Goal: Transaction & Acquisition: Purchase product/service

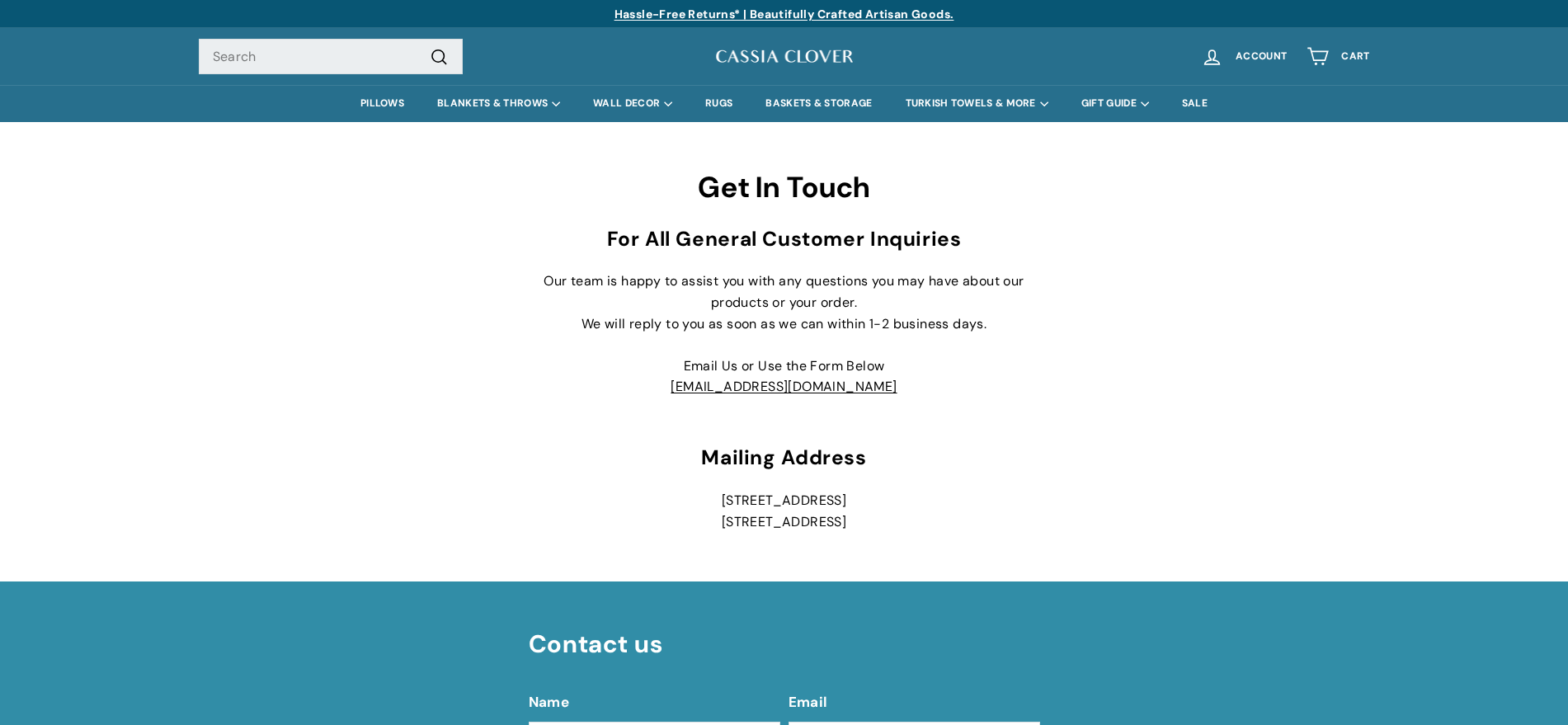
click at [364, 51] on input "Search" at bounding box center [330, 56] width 264 height 37
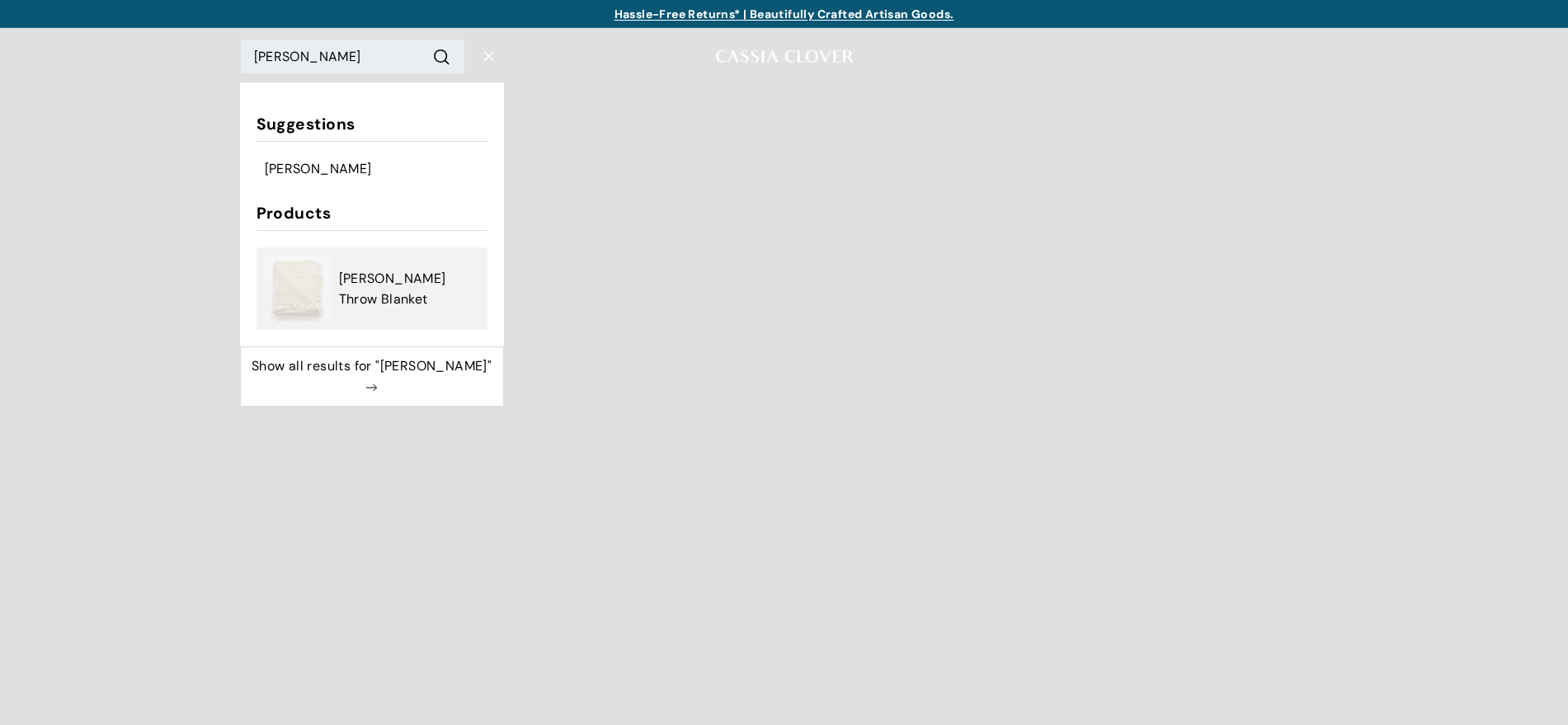
type input "flynn"
click at [416, 280] on span "[PERSON_NAME] Throw Blanket" at bounding box center [410, 289] width 140 height 43
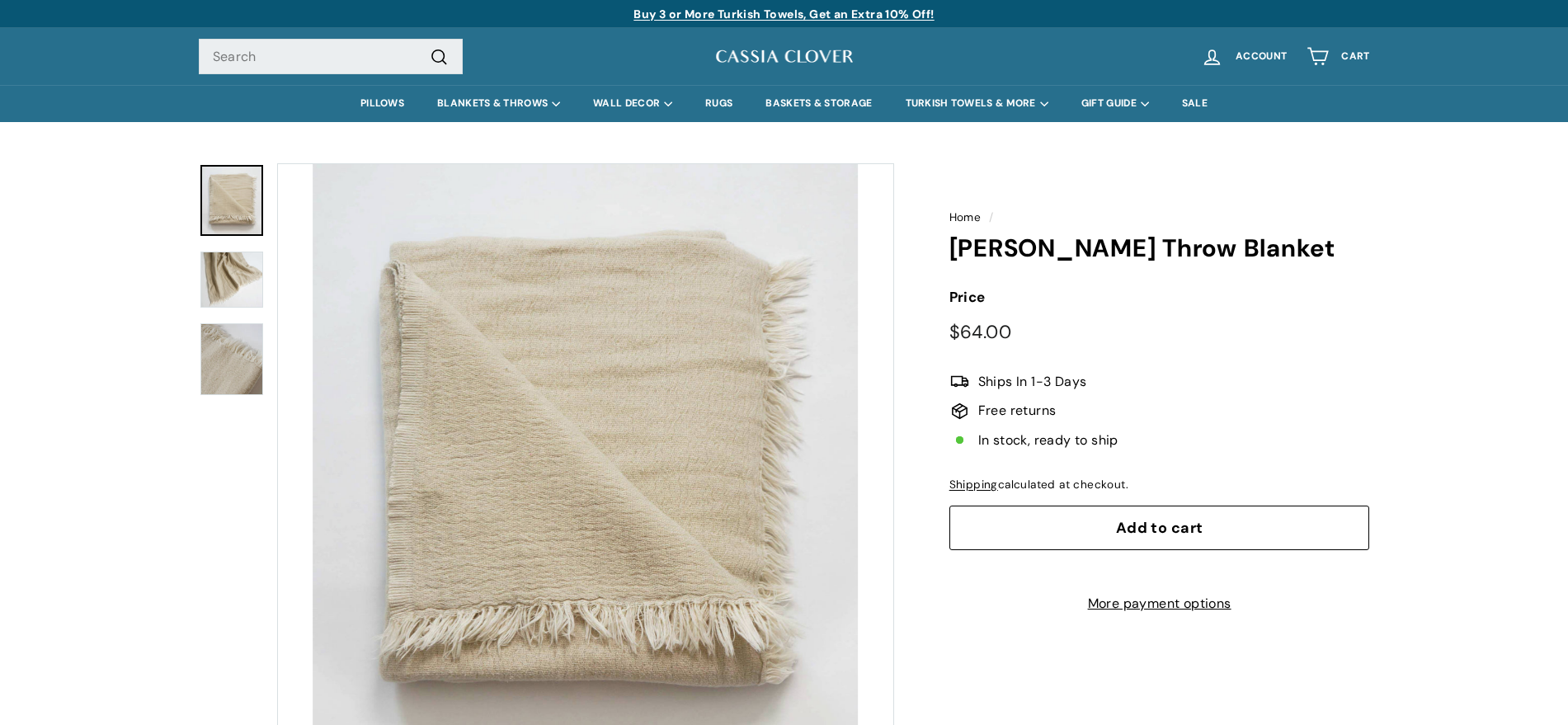
drag, startPoint x: 1575, startPoint y: 119, endPoint x: 1536, endPoint y: 50, distance: 79.3
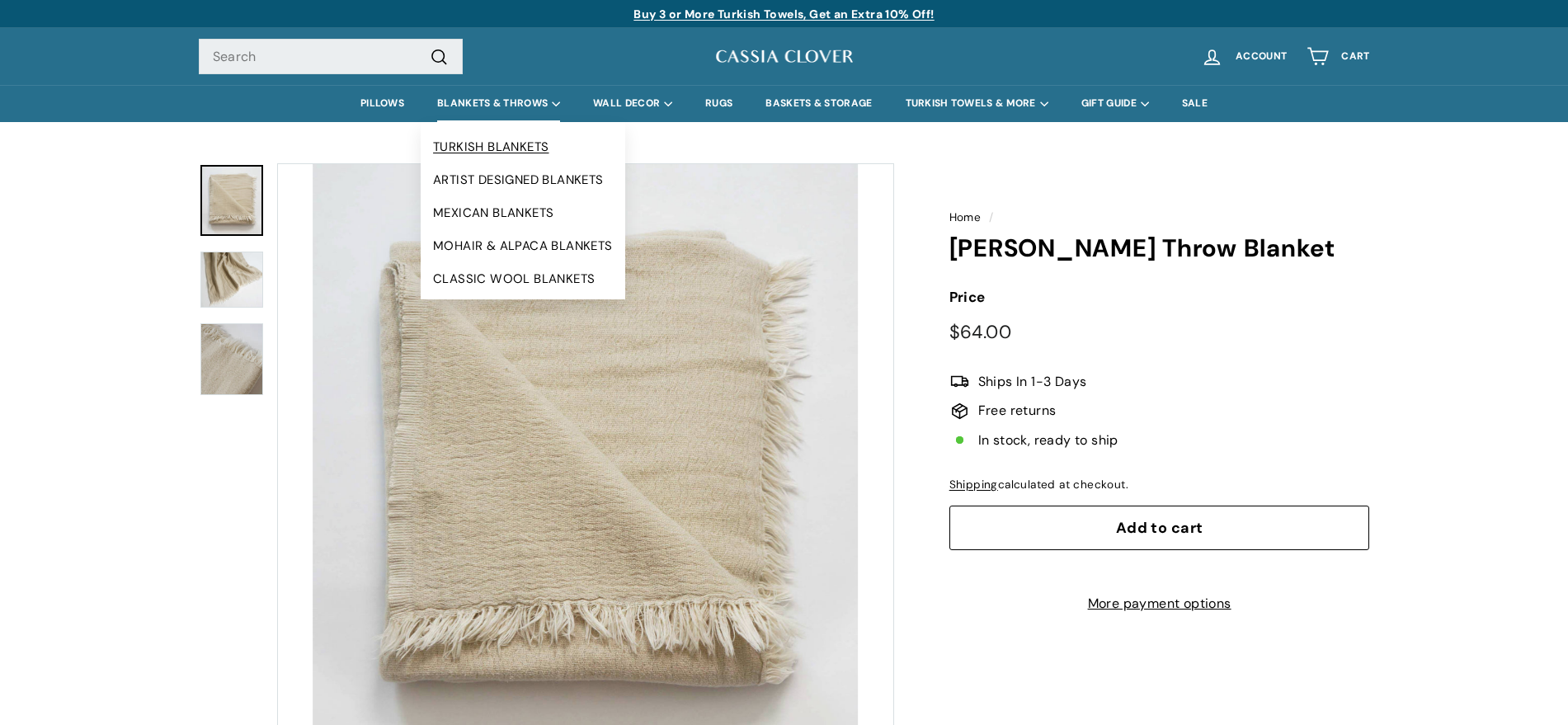
click at [473, 138] on link "TURKISH BLANKETS" at bounding box center [522, 146] width 205 height 33
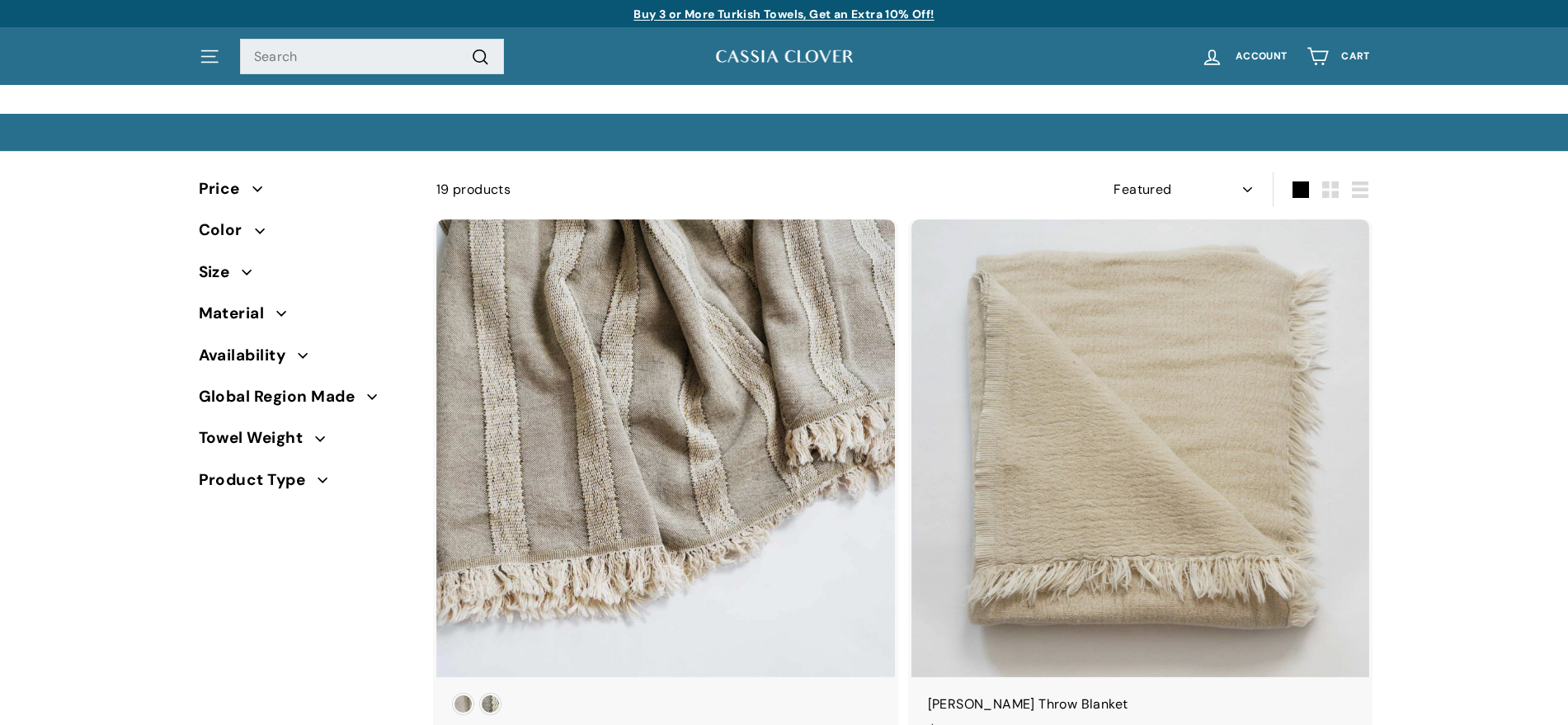
select select "manual"
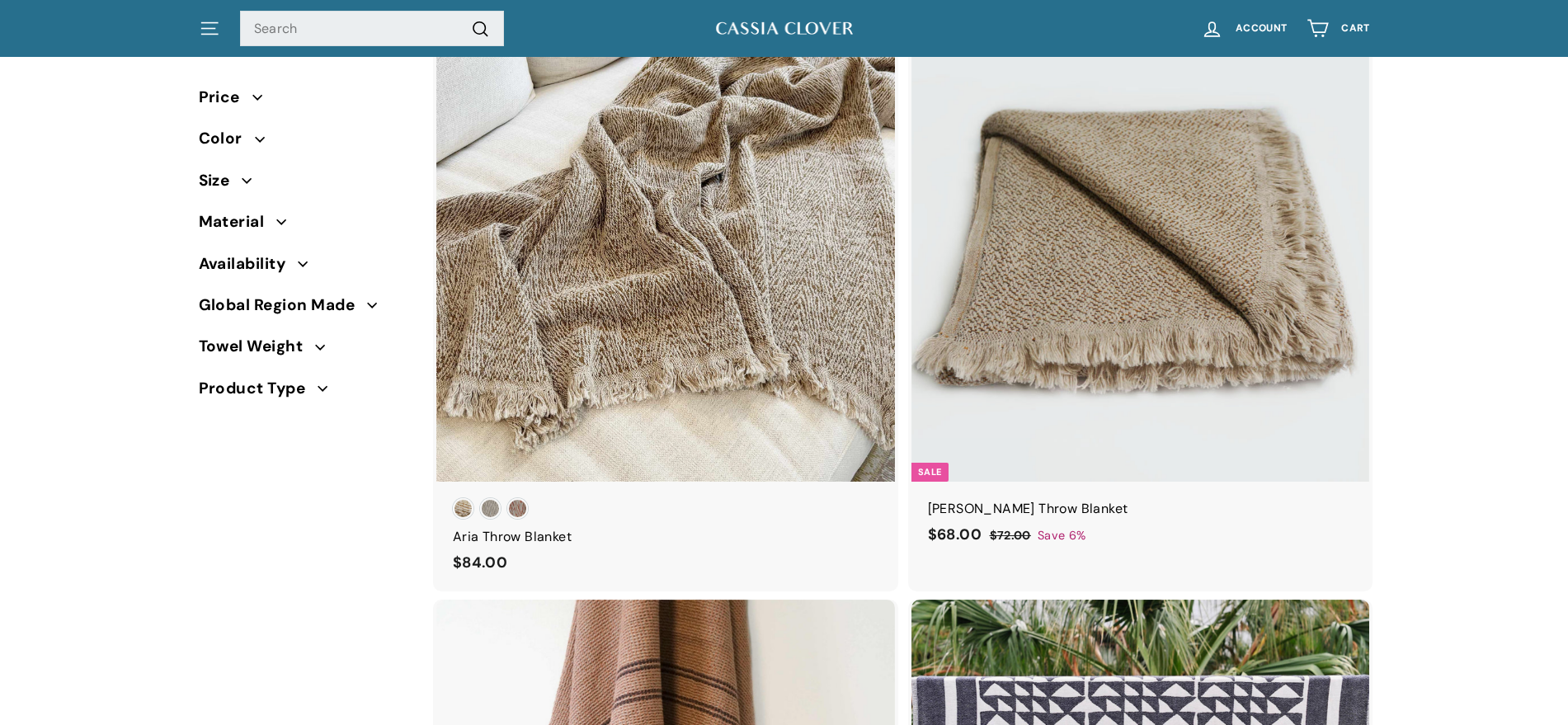
scroll to position [673, 0]
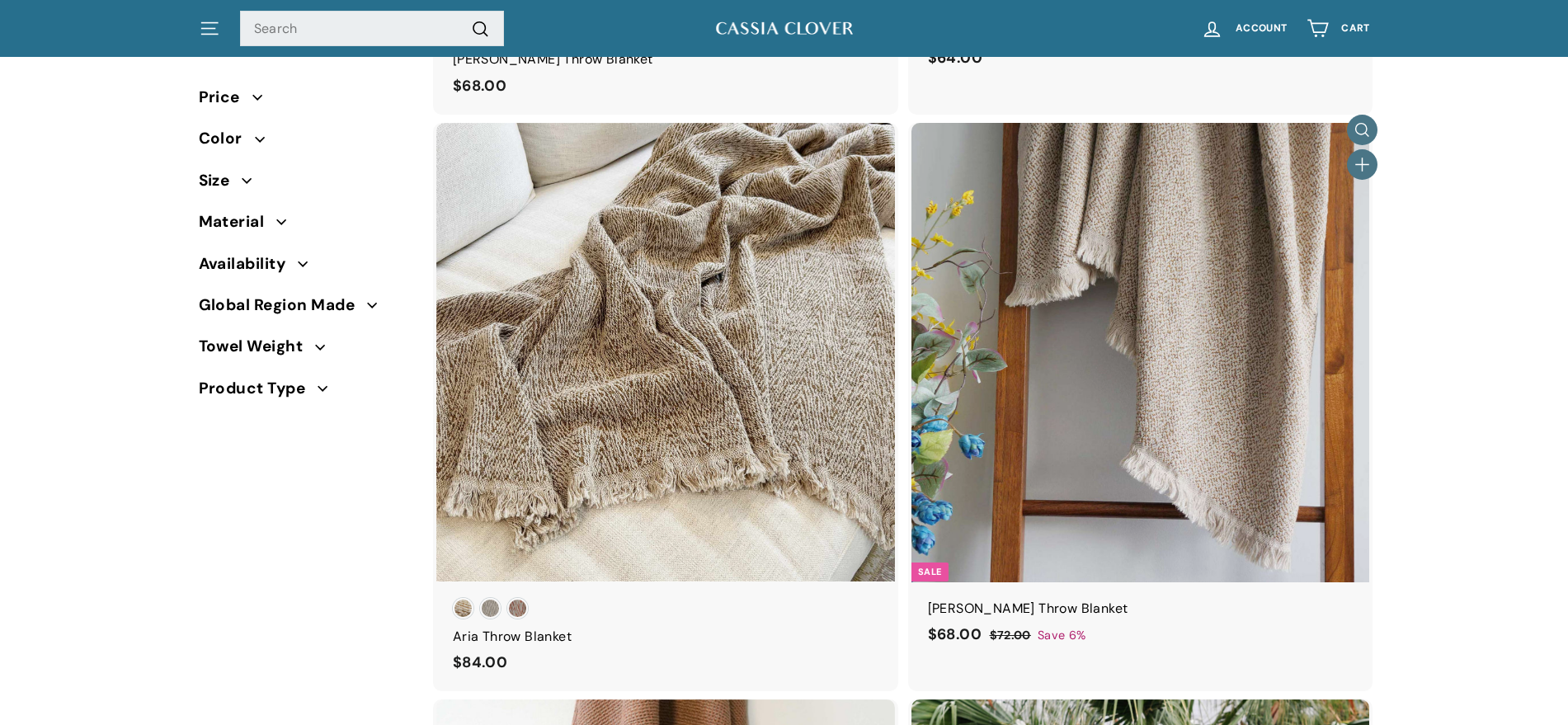
click at [1129, 300] on img at bounding box center [1141, 352] width 459 height 459
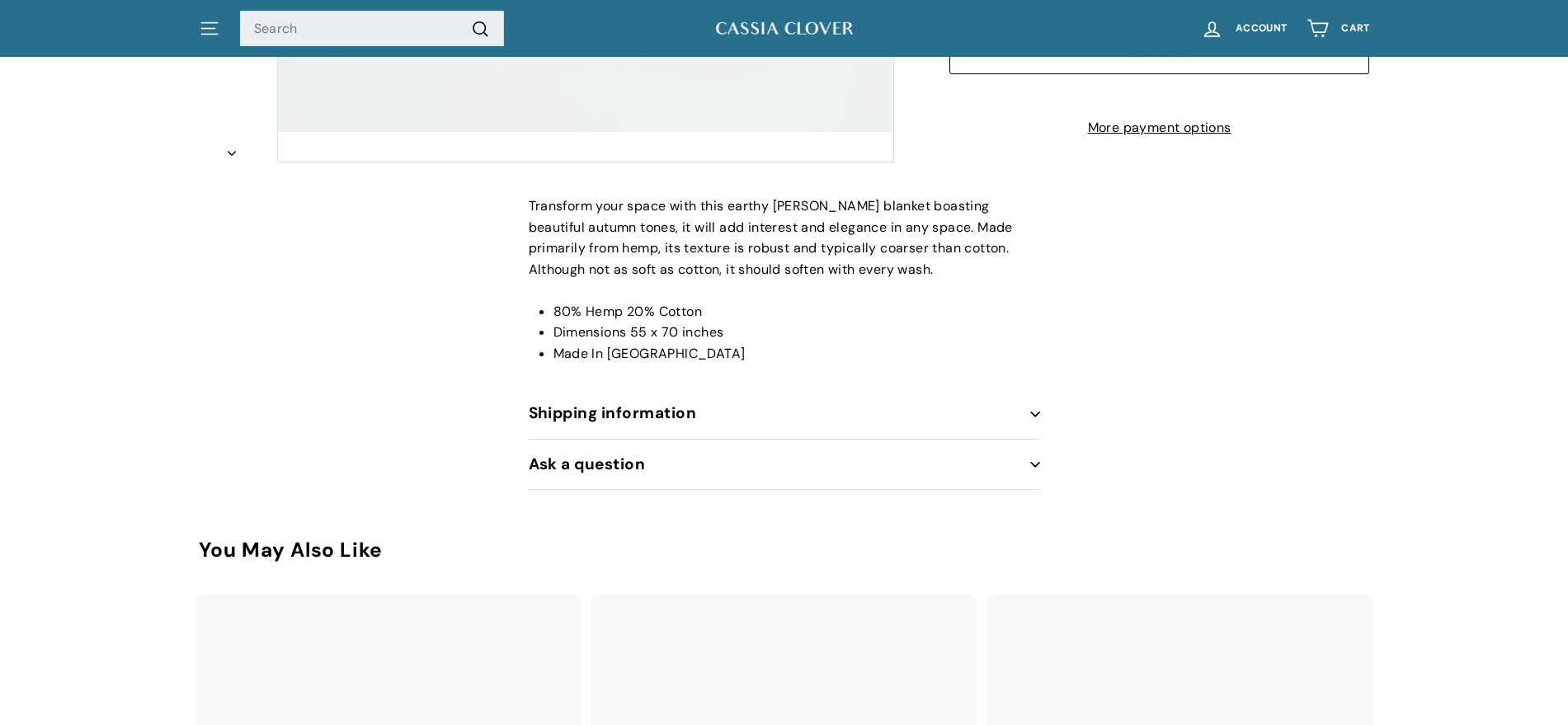
drag, startPoint x: 1580, startPoint y: 100, endPoint x: 1567, endPoint y: 261, distance: 161.5
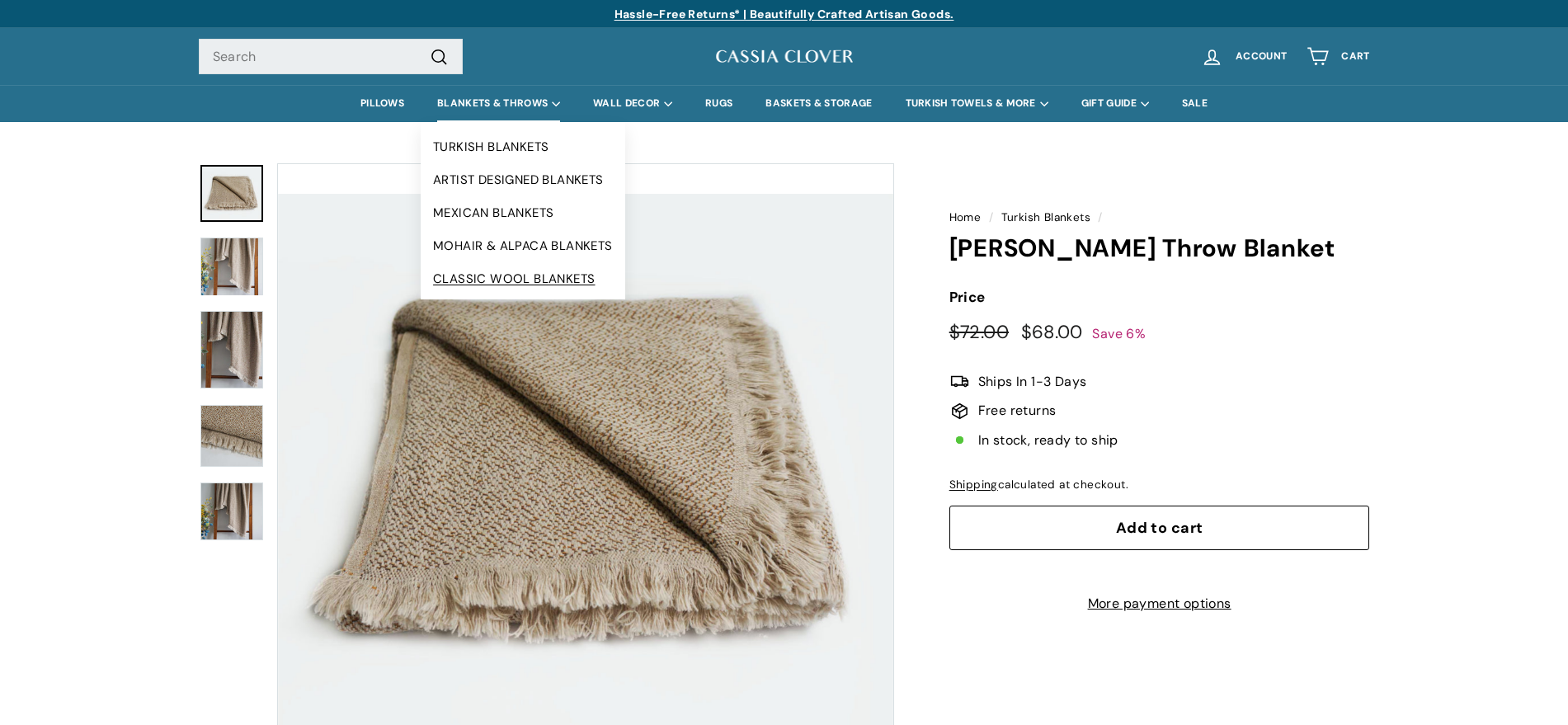
click at [489, 272] on link "CLASSIC WOOL BLANKETS" at bounding box center [522, 278] width 205 height 33
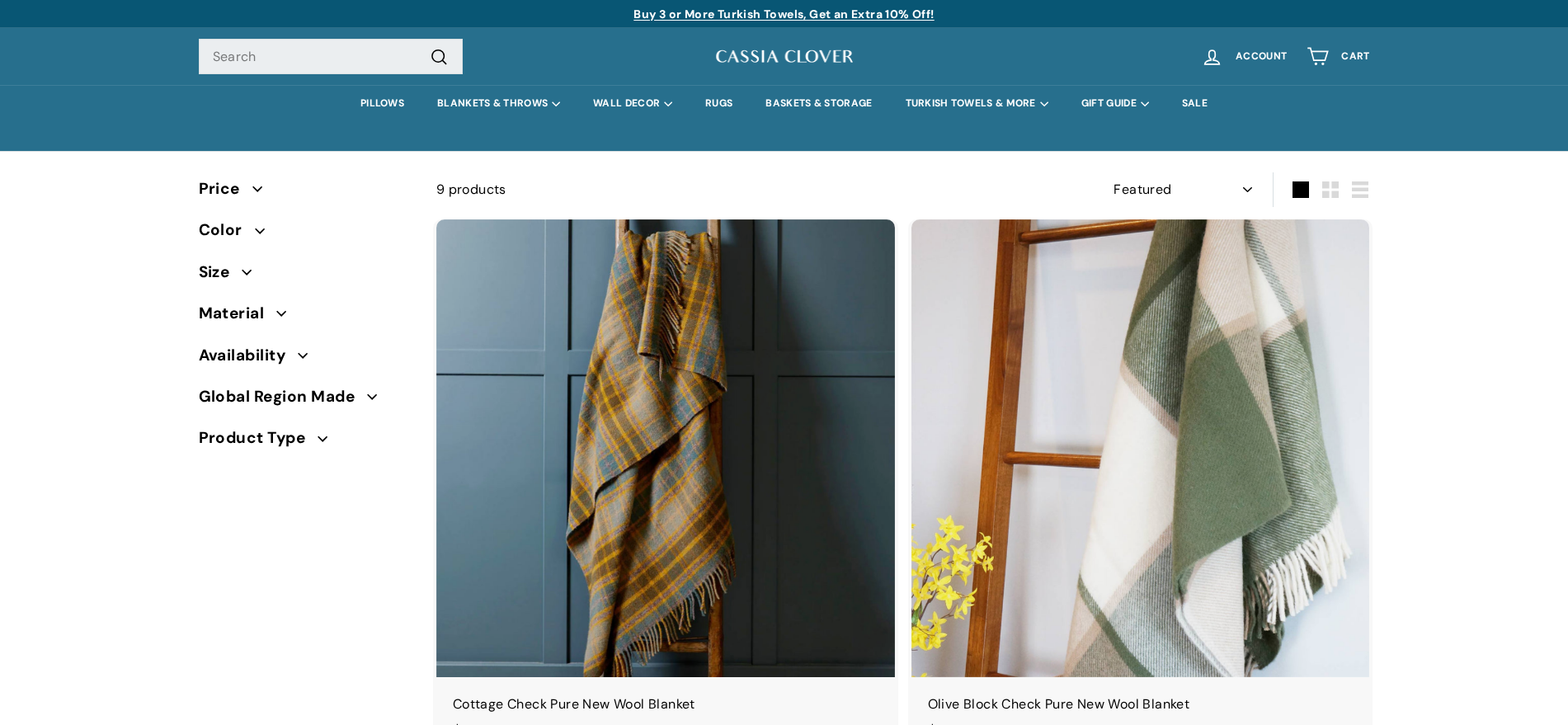
select select "manual"
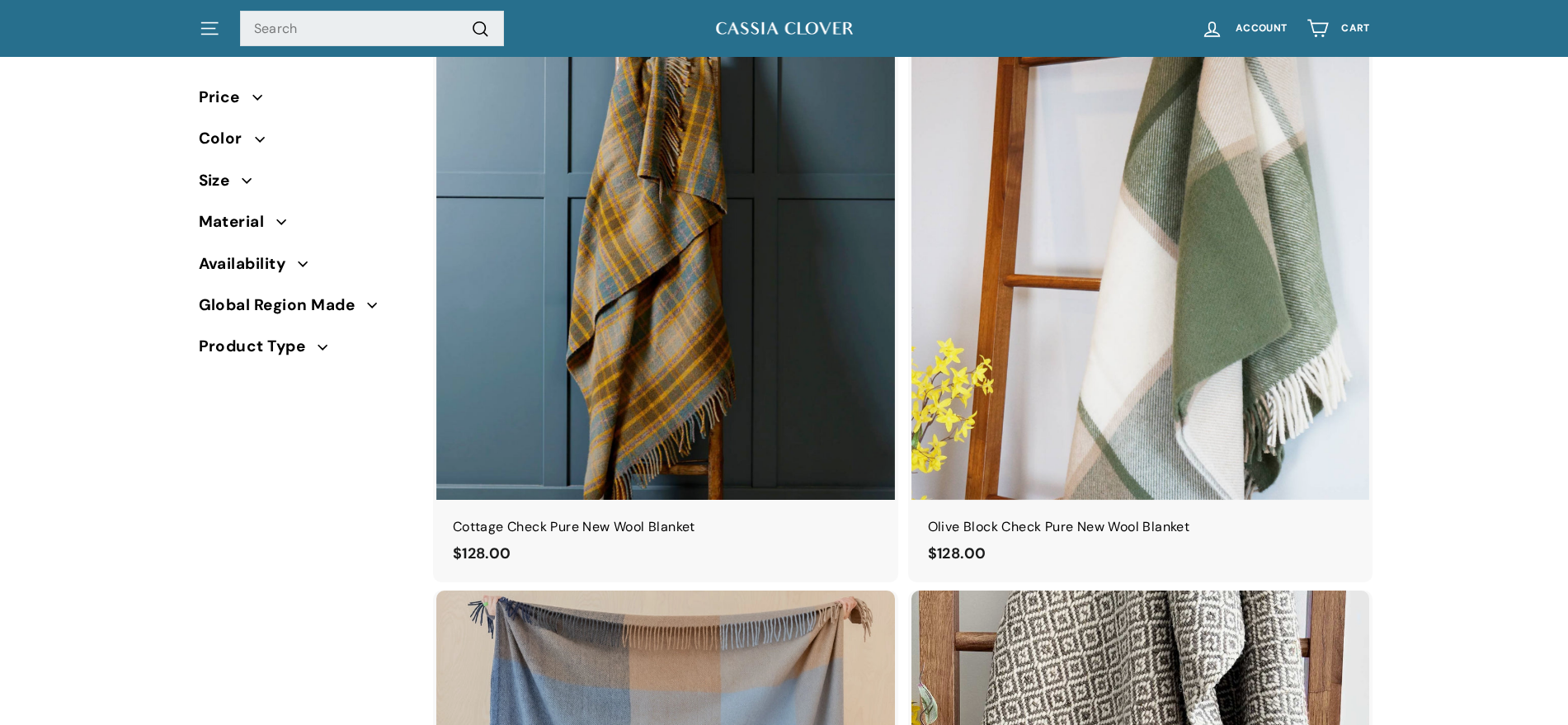
scroll to position [219, 0]
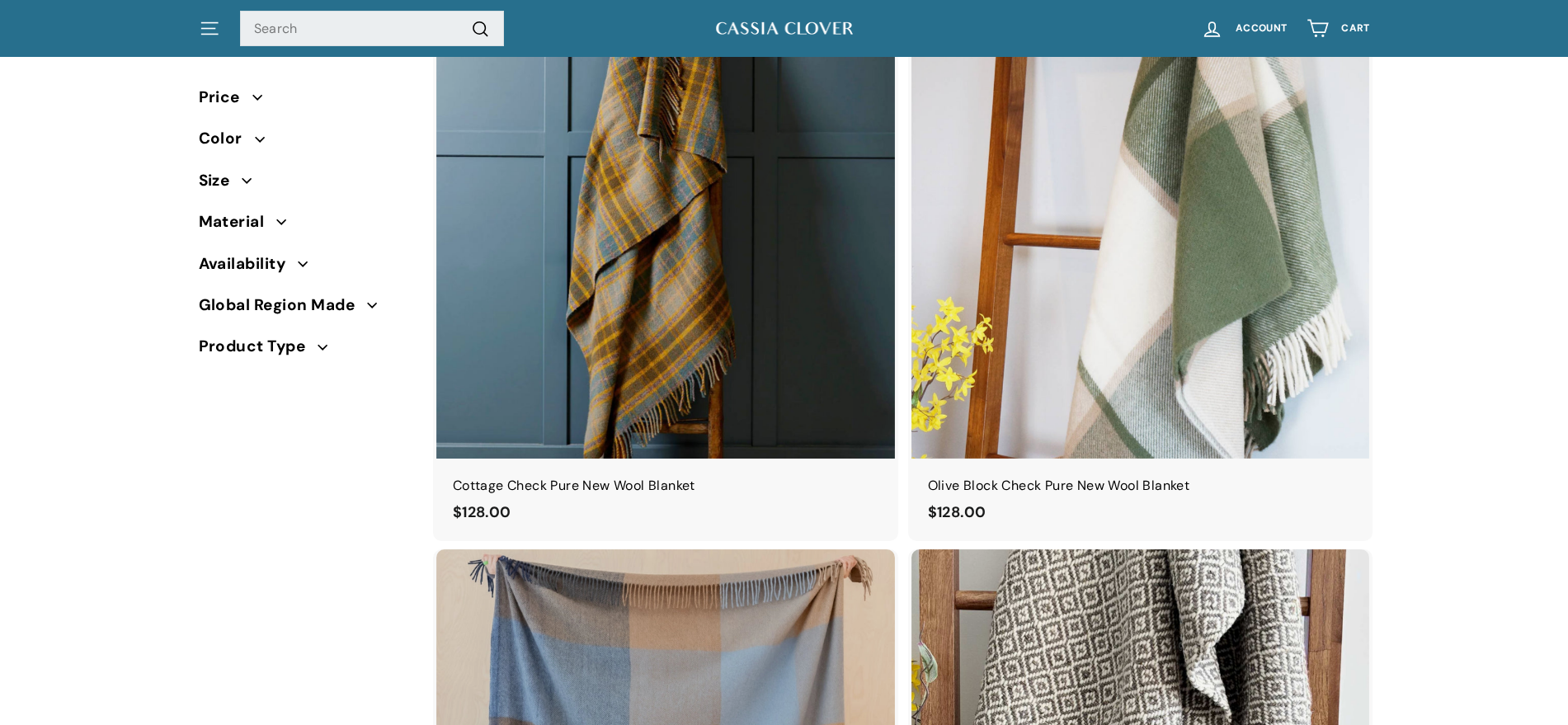
drag, startPoint x: 1580, startPoint y: 51, endPoint x: 1580, endPoint y: 91, distance: 40.0
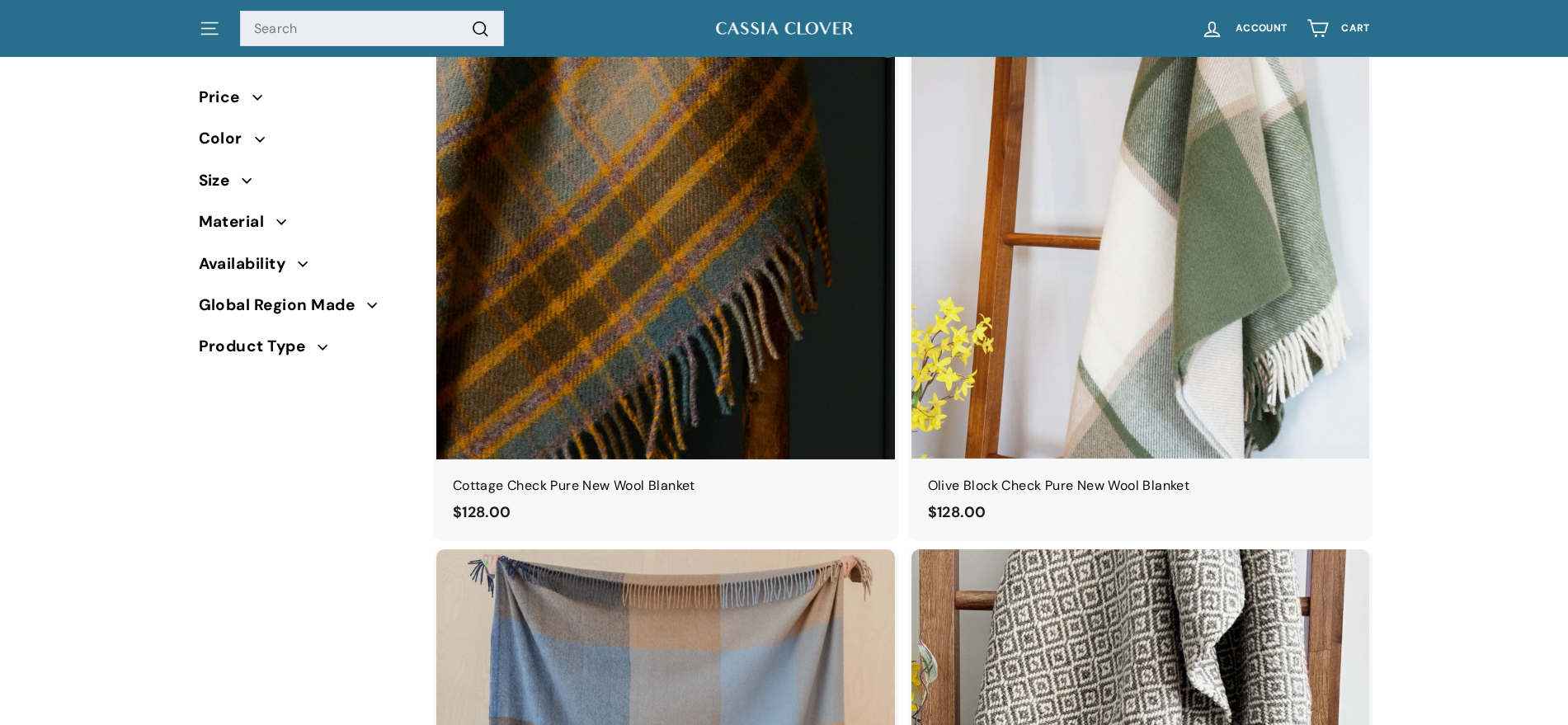
click at [679, 259] on img at bounding box center [666, 230] width 459 height 459
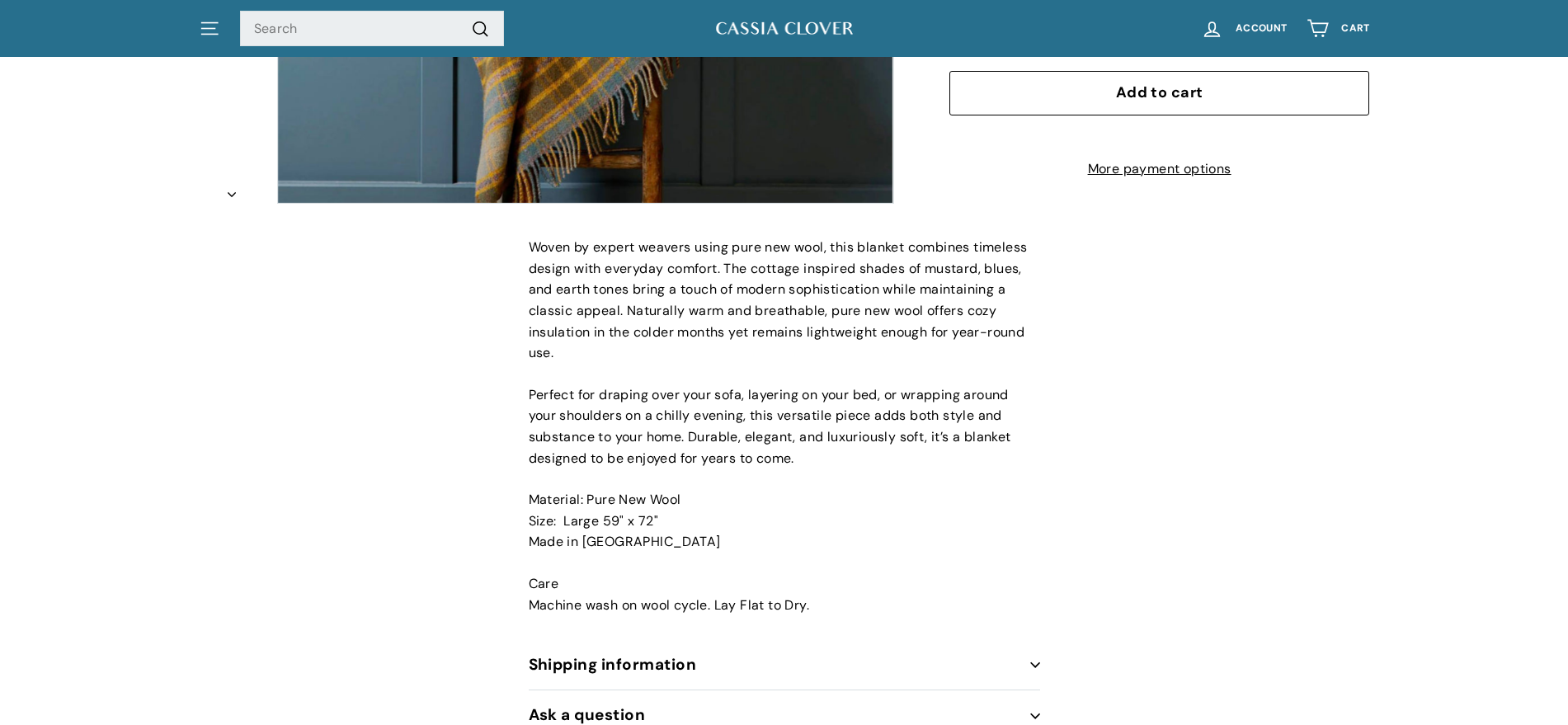
scroll to position [544, 0]
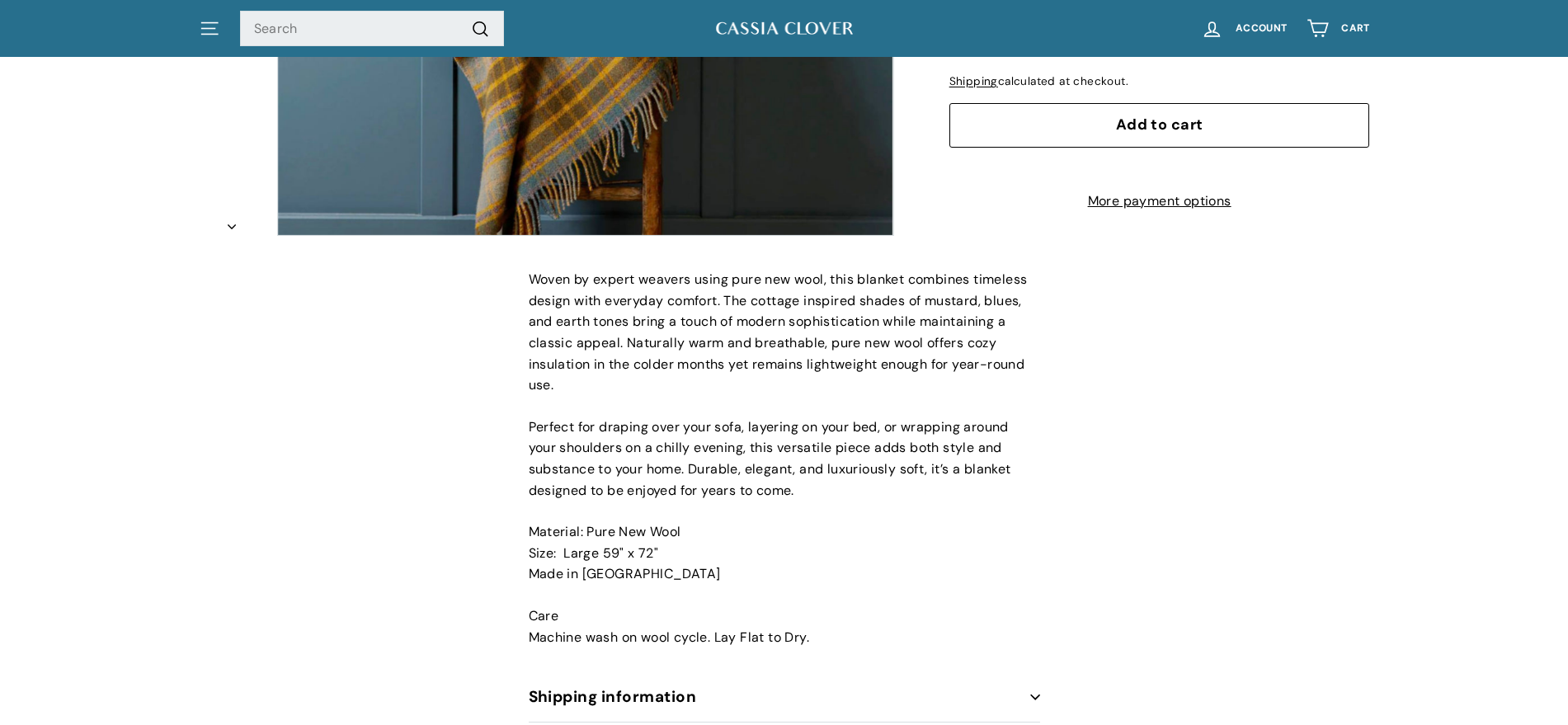
drag, startPoint x: 1578, startPoint y: 72, endPoint x: 1572, endPoint y: 192, distance: 120.1
